Goal: Information Seeking & Learning: Find specific fact

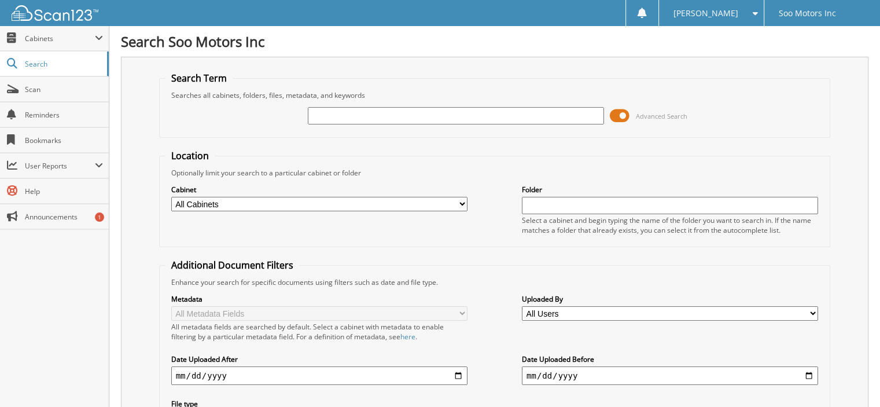
click at [508, 117] on input "text" at bounding box center [456, 115] width 296 height 17
type input "DEAL 4411"
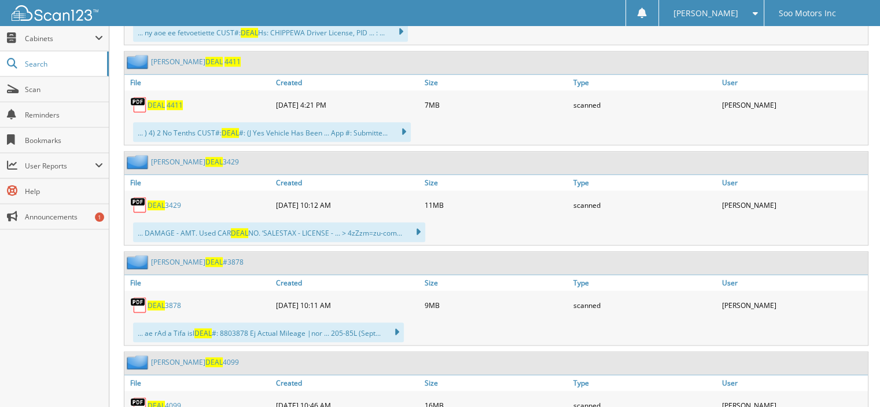
scroll to position [868, 0]
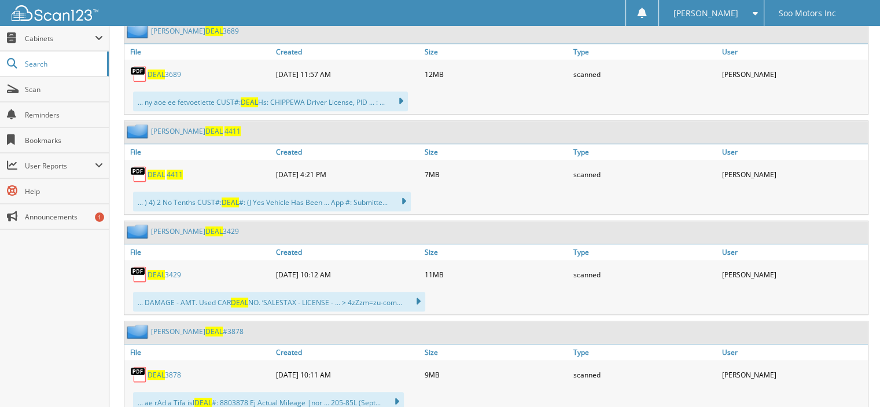
click at [161, 169] on span "DEAL" at bounding box center [155, 174] width 17 height 10
click at [146, 165] on img at bounding box center [138, 173] width 17 height 17
click at [163, 169] on span "DEAL" at bounding box center [155, 174] width 17 height 10
click at [164, 169] on span "DEAL" at bounding box center [155, 174] width 17 height 10
